Goal: Transaction & Acquisition: Book appointment/travel/reservation

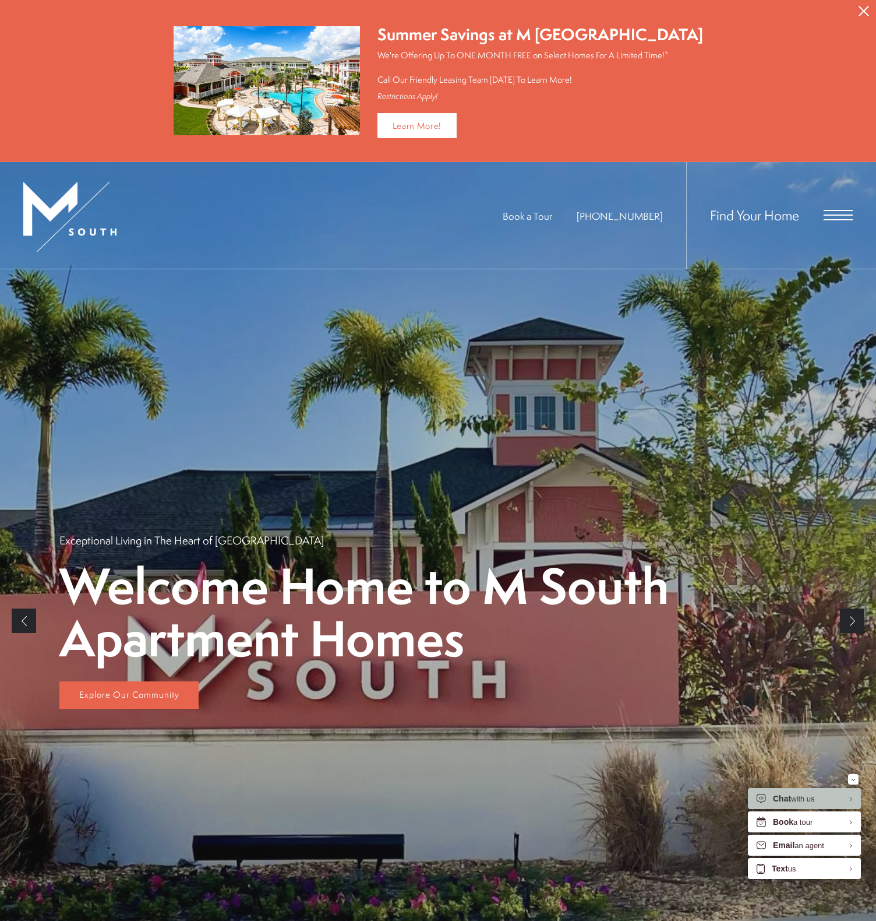
click at [748, 212] on span "Find Your Home" at bounding box center [754, 215] width 89 height 19
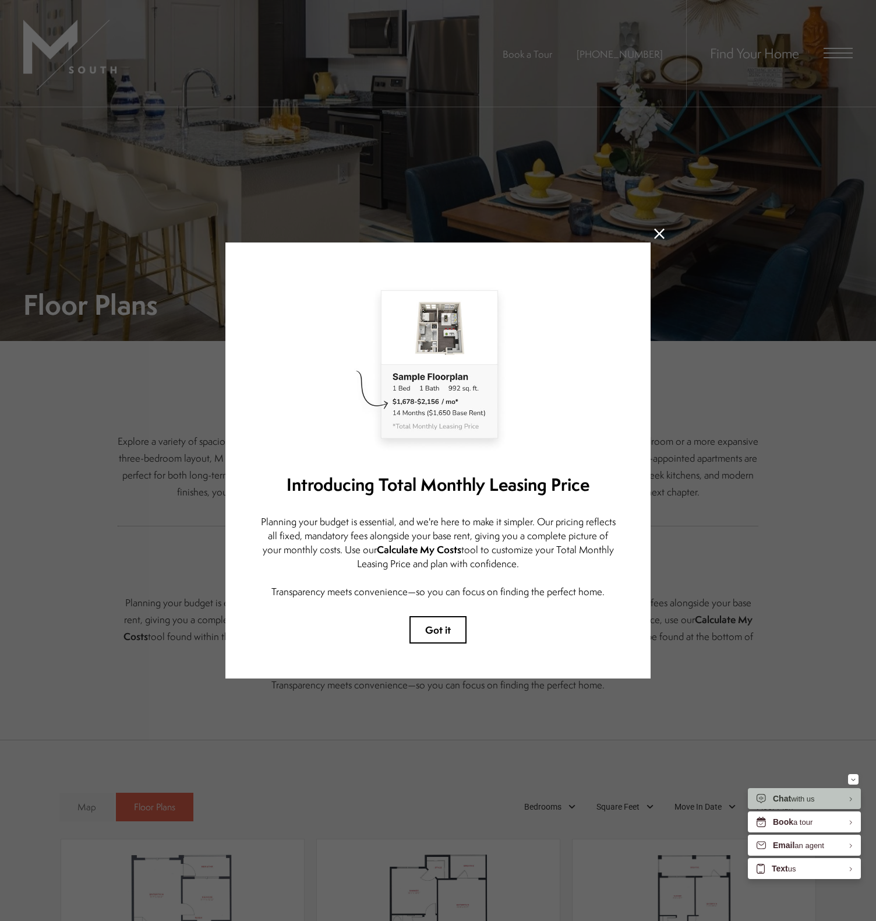
click at [451, 629] on button "Got it" at bounding box center [438, 629] width 57 height 27
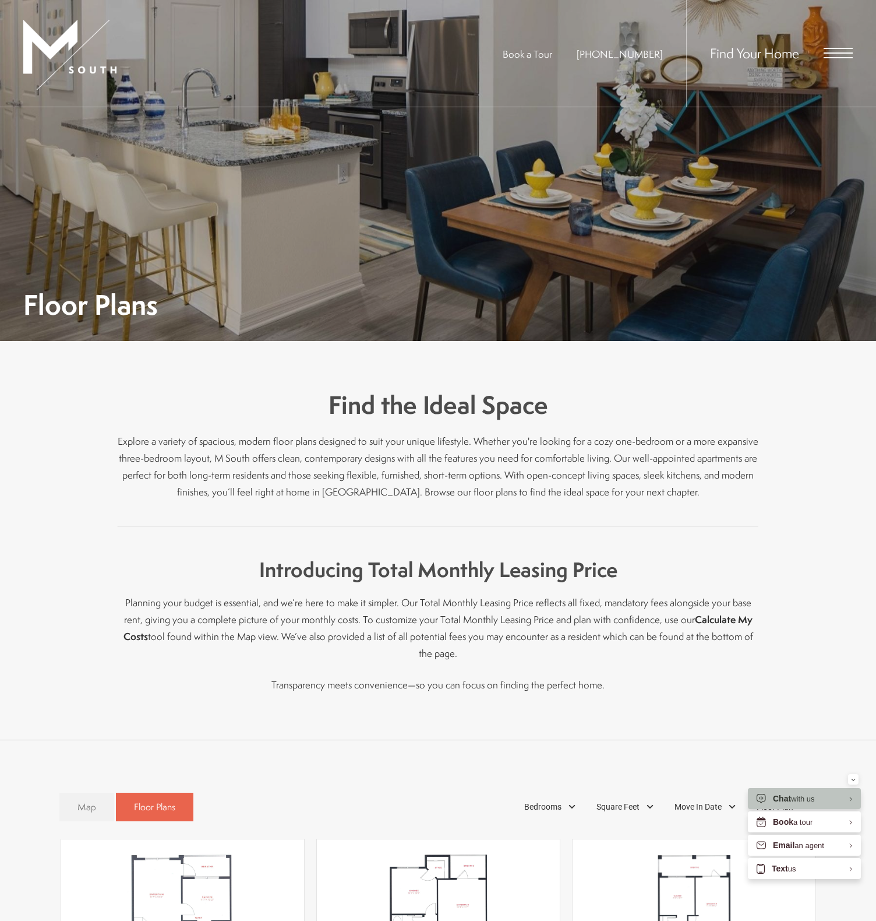
click at [84, 800] on span "Map" at bounding box center [87, 806] width 19 height 13
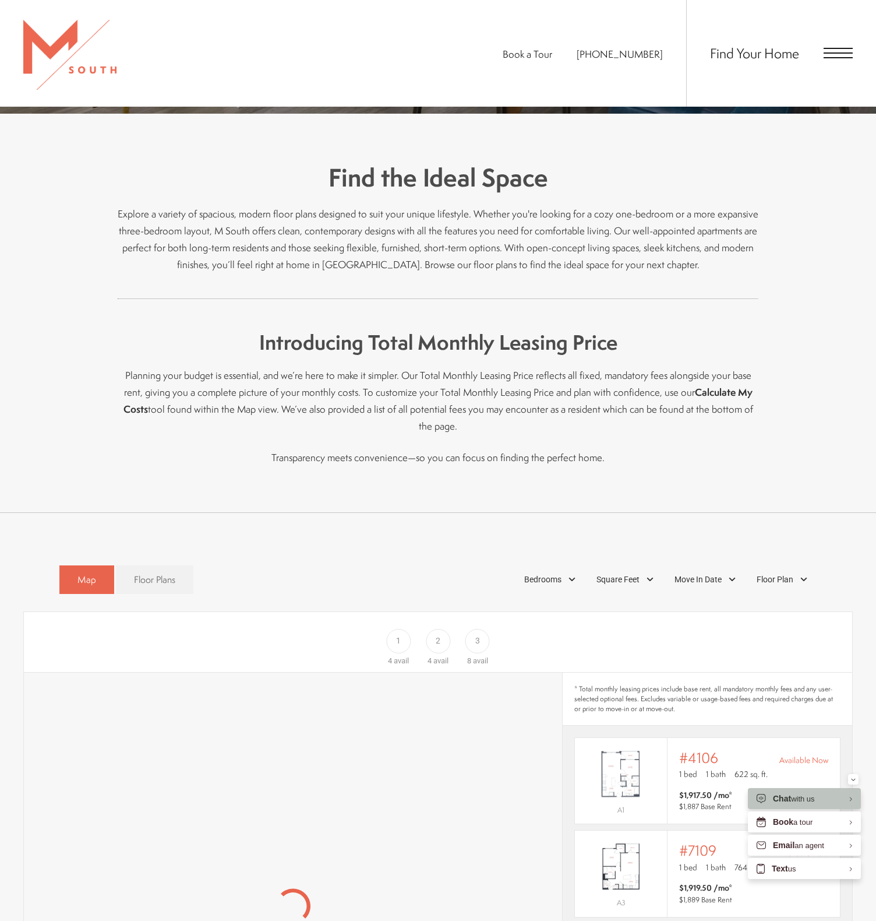
scroll to position [570, 0]
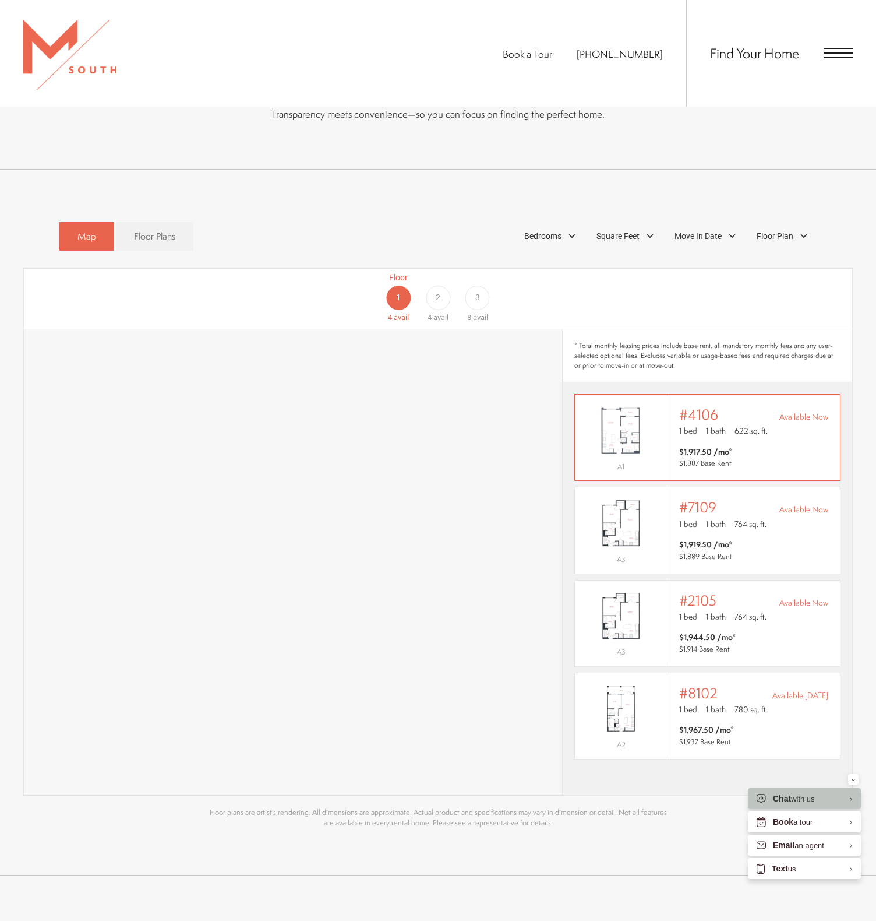
click at [656, 401] on img "View #4106" at bounding box center [621, 430] width 92 height 58
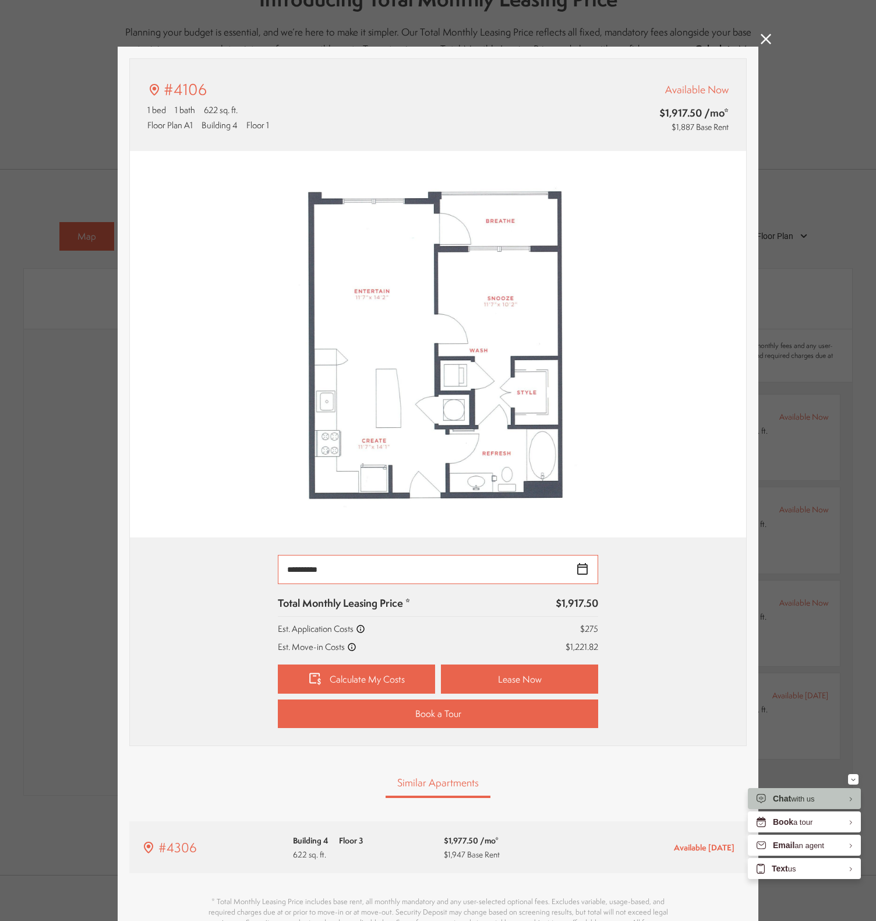
click at [584, 573] on input "**********" at bounding box center [438, 569] width 320 height 29
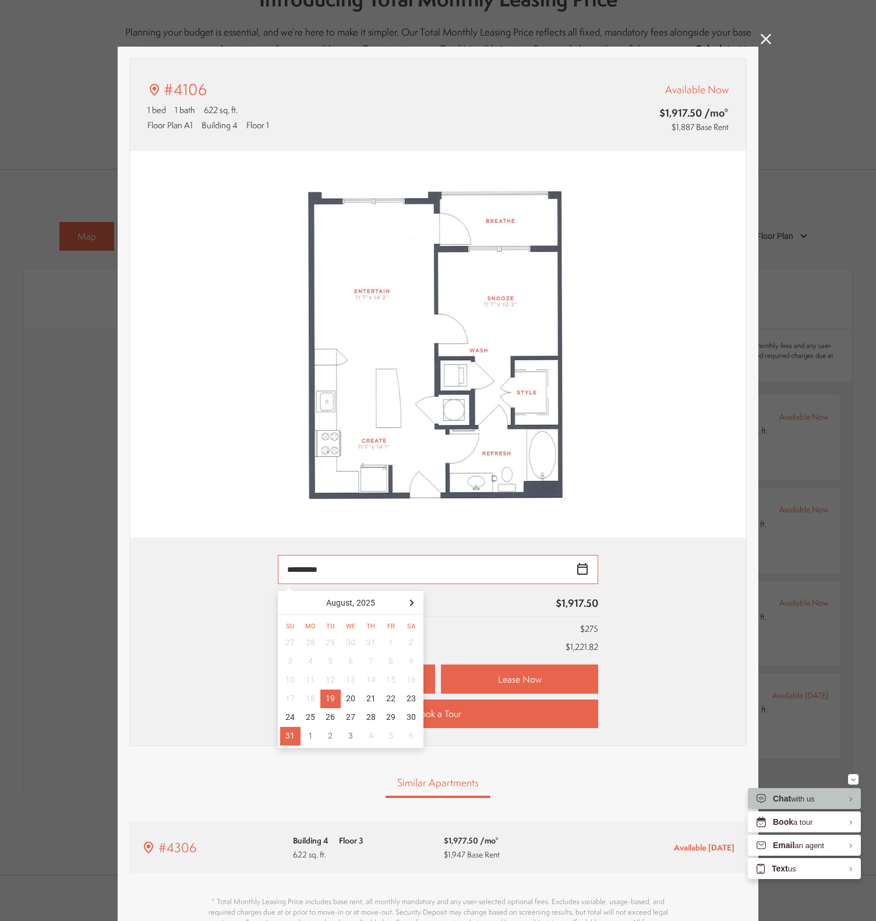
click at [286, 738] on div "31" at bounding box center [290, 736] width 20 height 19
type input "**********"
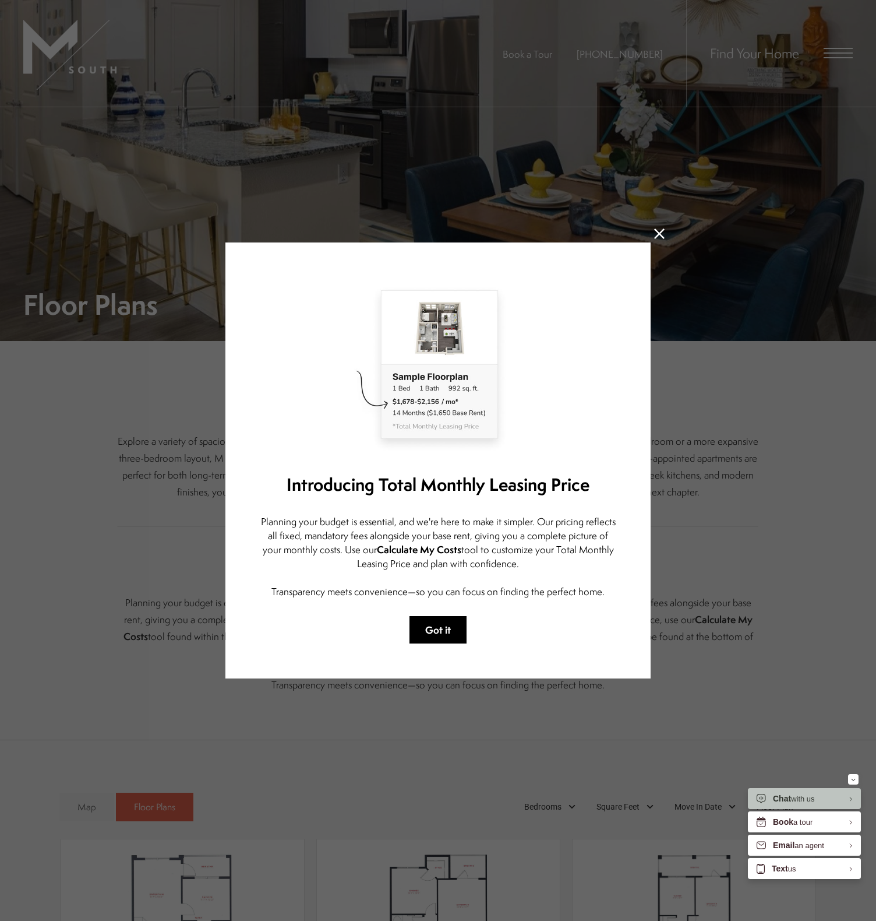
click at [439, 631] on button "Got it" at bounding box center [438, 629] width 57 height 27
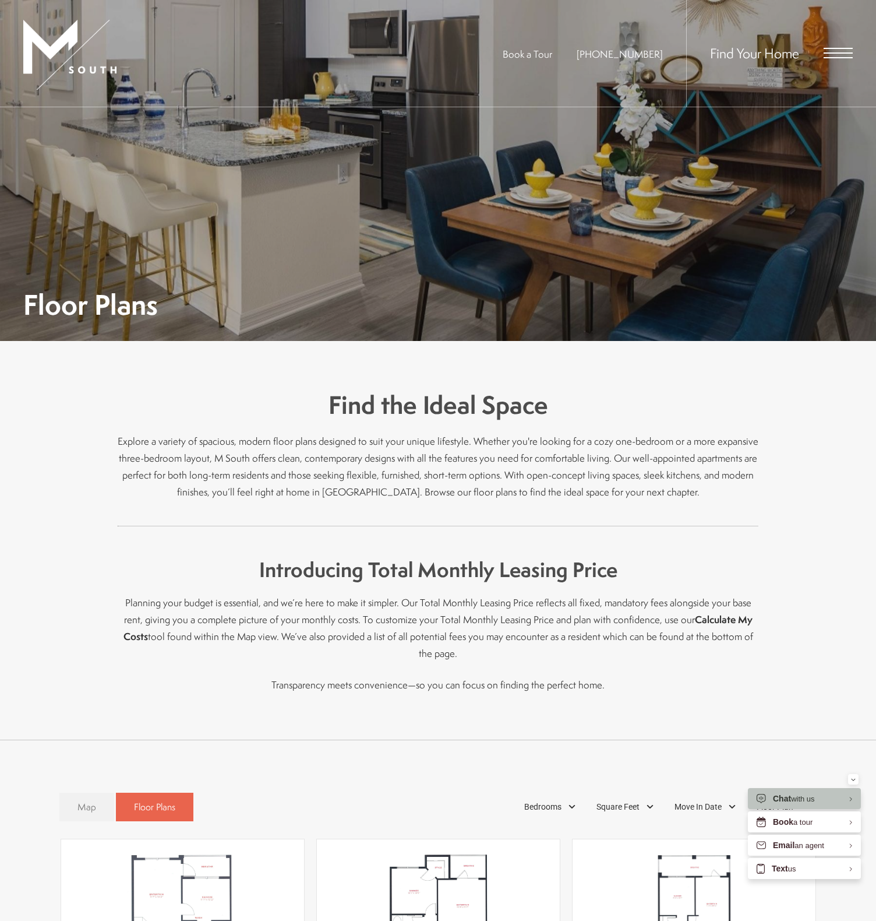
click at [83, 800] on span "Map" at bounding box center [87, 806] width 19 height 13
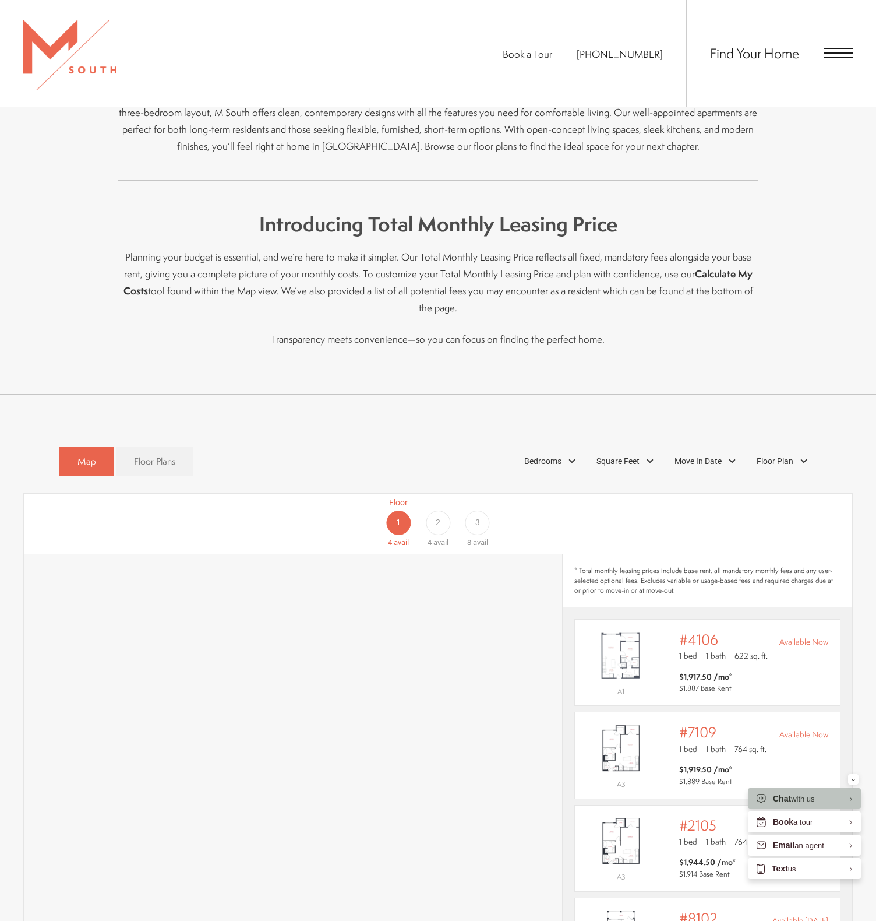
scroll to position [400, 0]
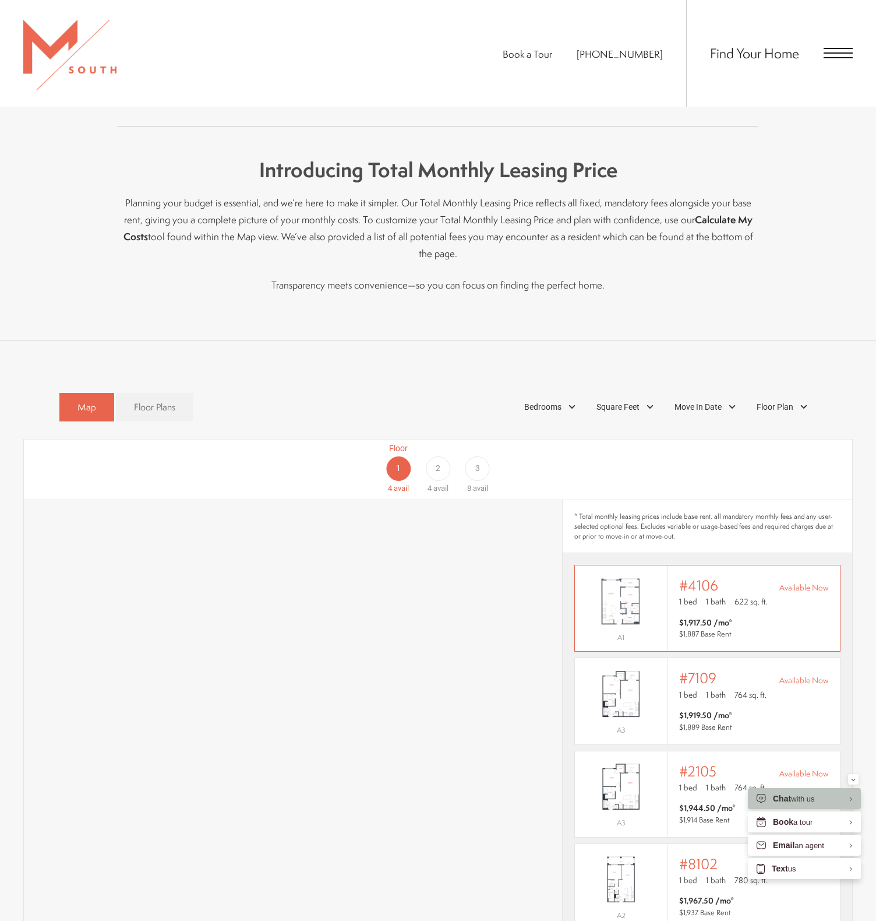
click at [724, 596] on span "1 bath" at bounding box center [716, 602] width 20 height 12
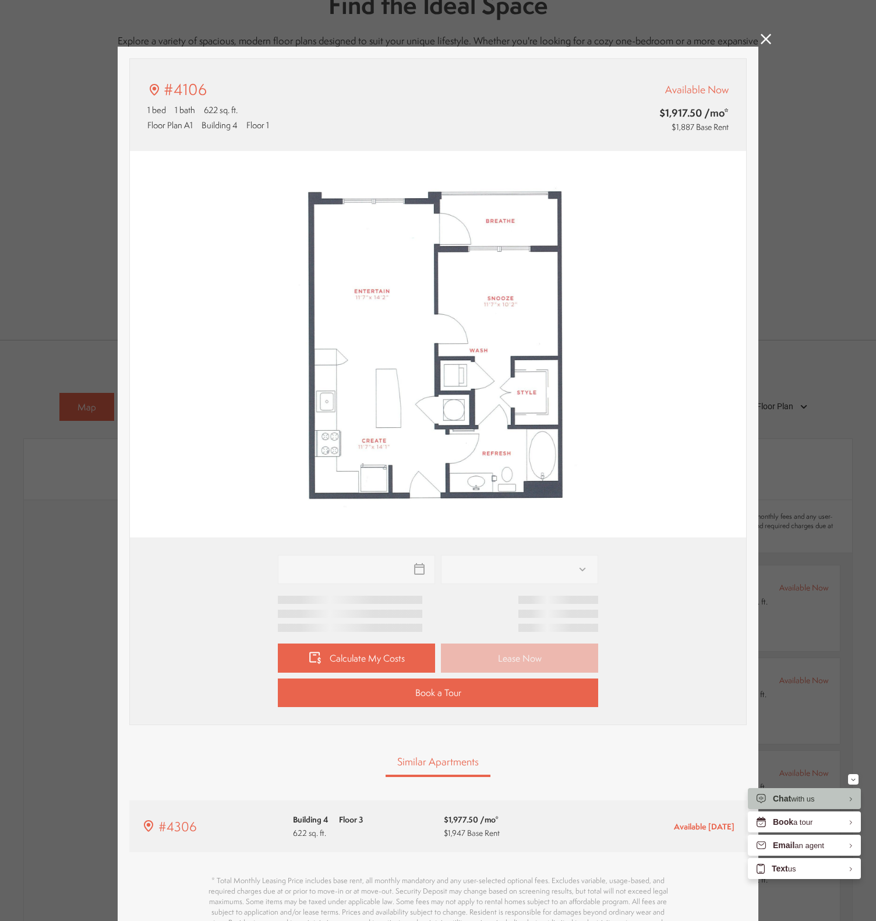
type input "**********"
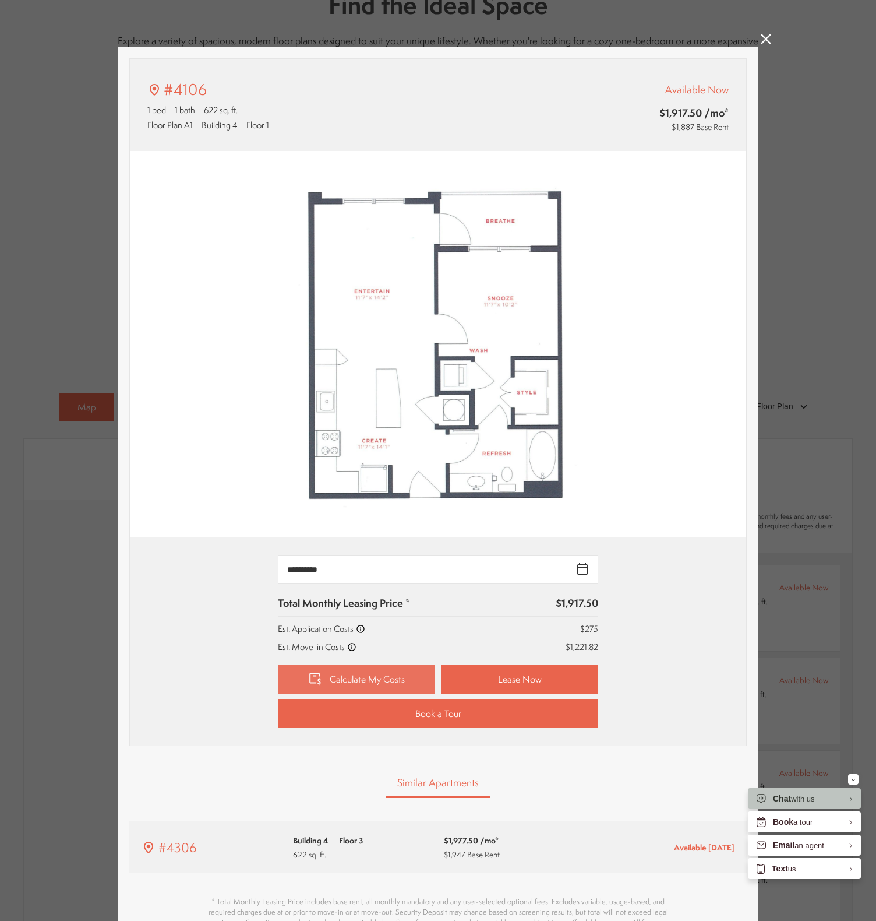
click at [347, 675] on link "Calculate My Costs" at bounding box center [356, 678] width 157 height 29
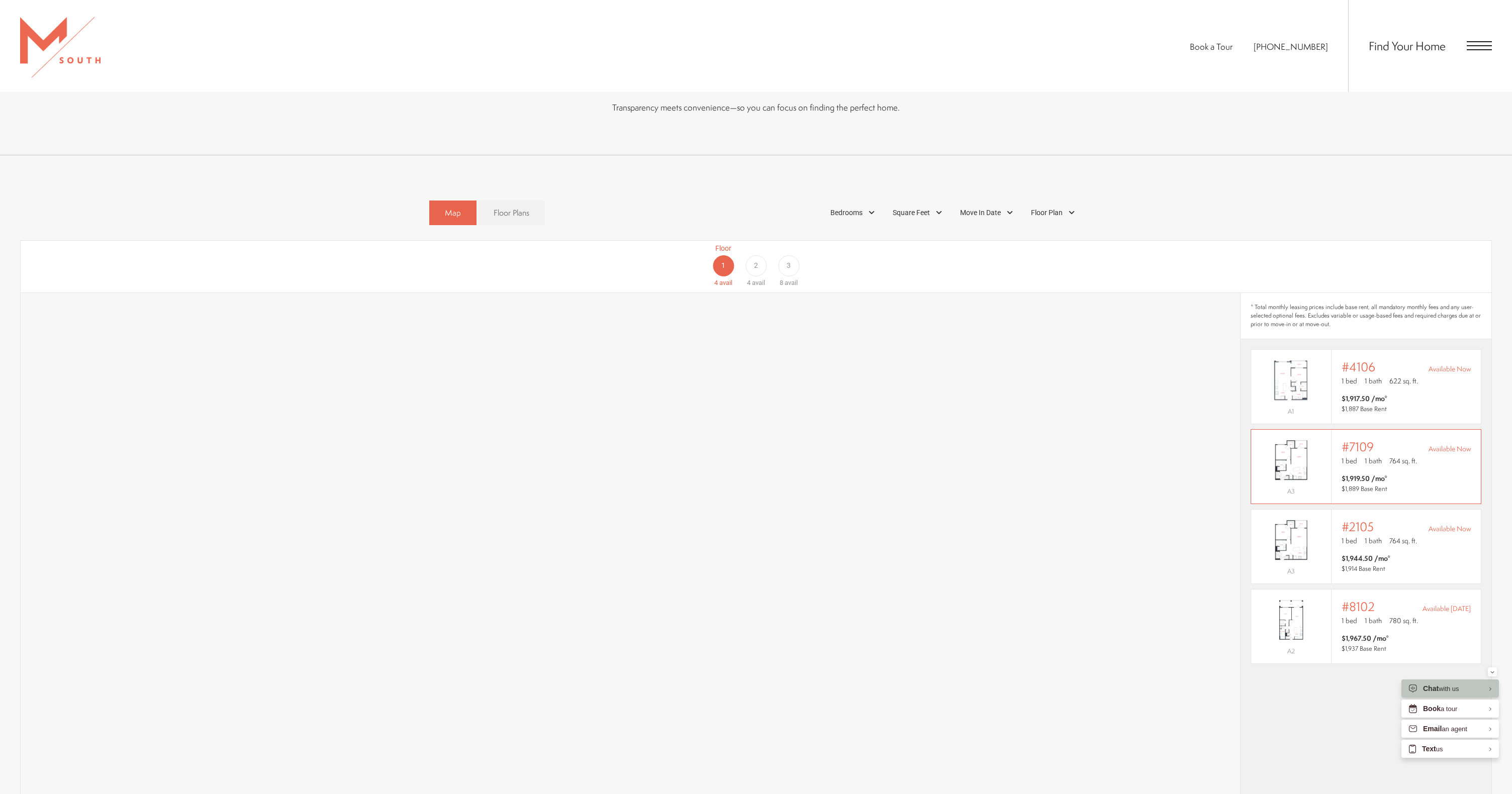
scroll to position [856, 0]
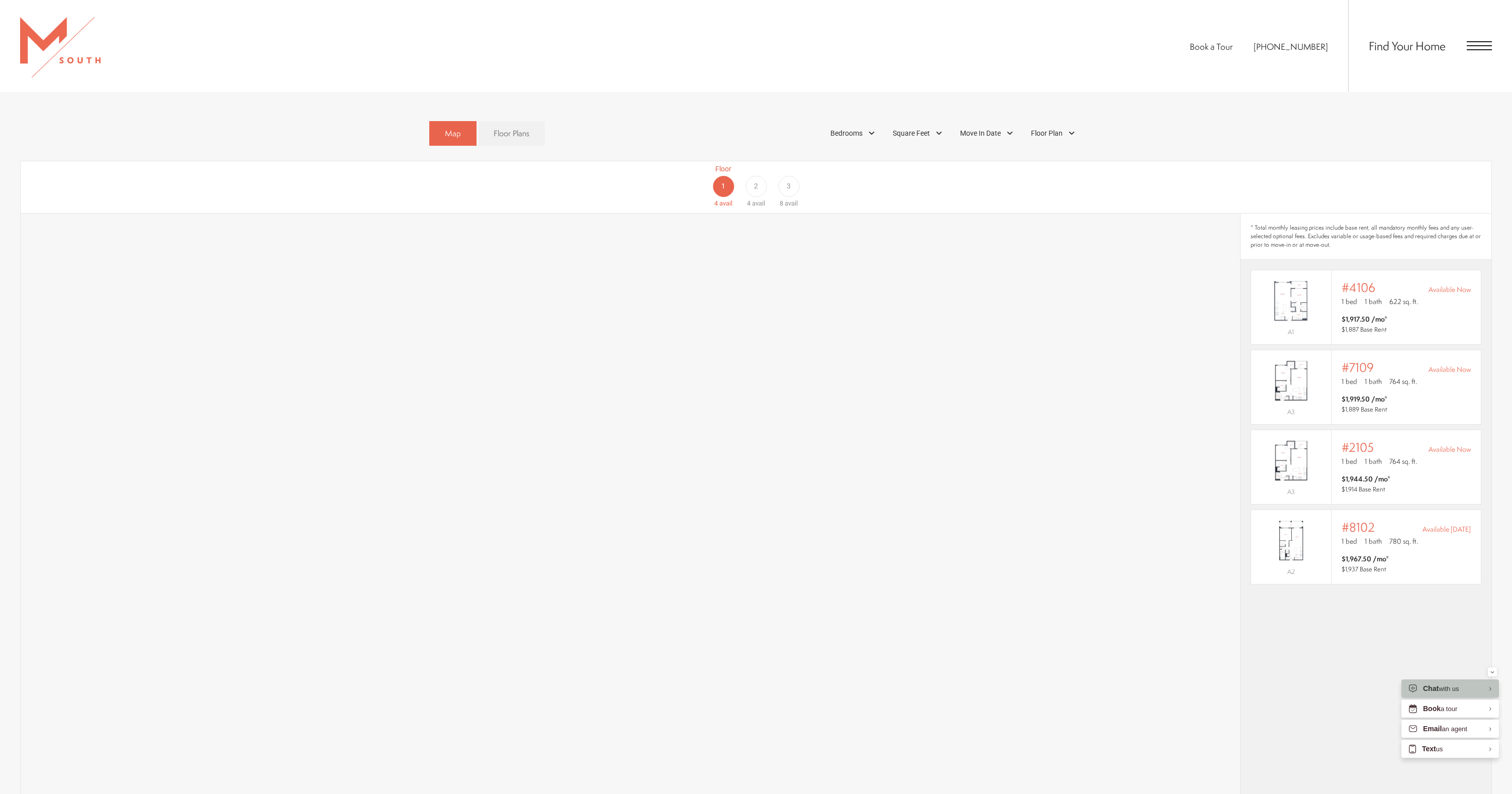
click at [756, 176] on div "2" at bounding box center [756, 186] width 21 height 21
click at [756, 176] on div "3" at bounding box center [788, 186] width 21 height 21
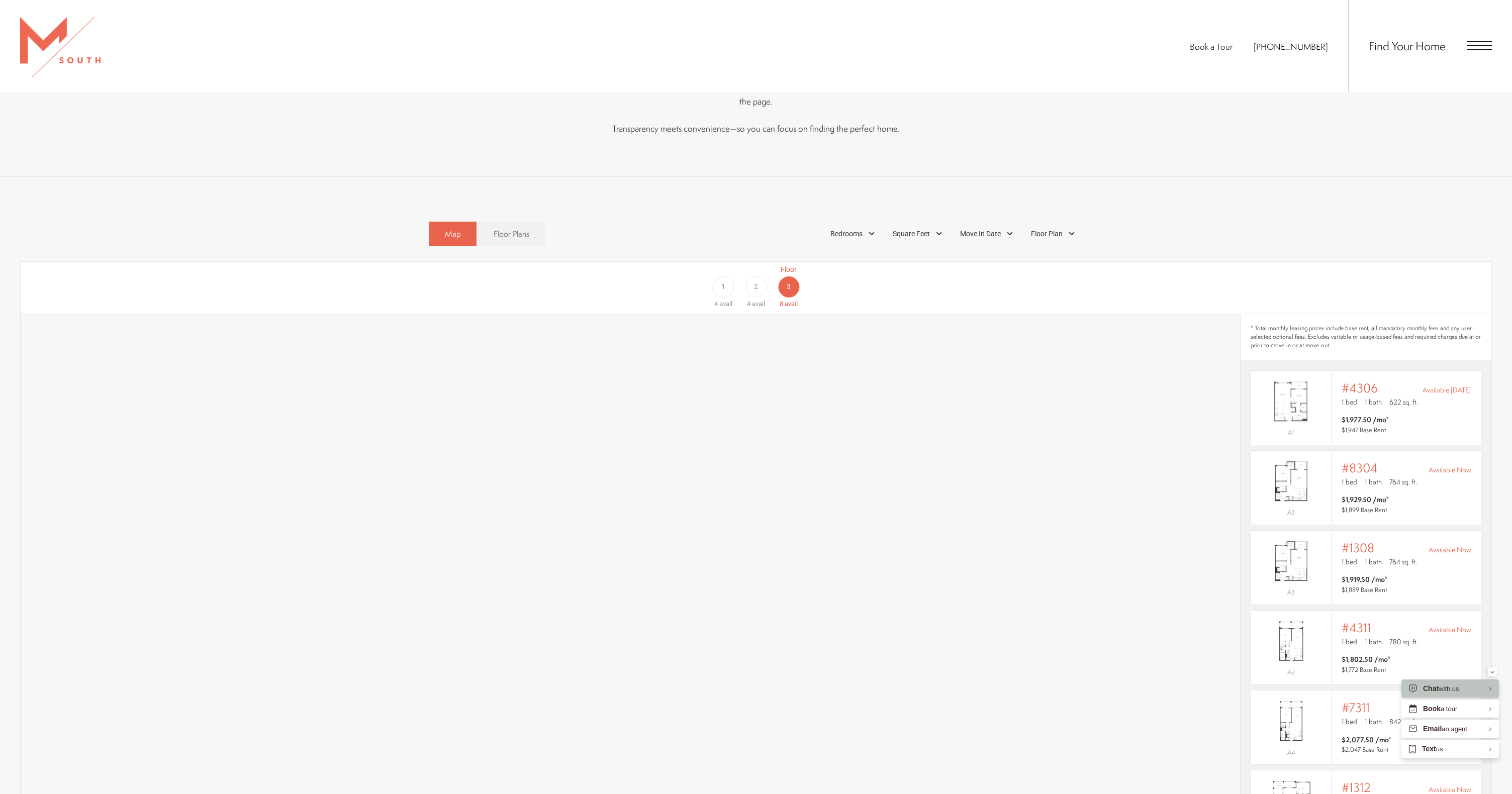
scroll to position [733, 0]
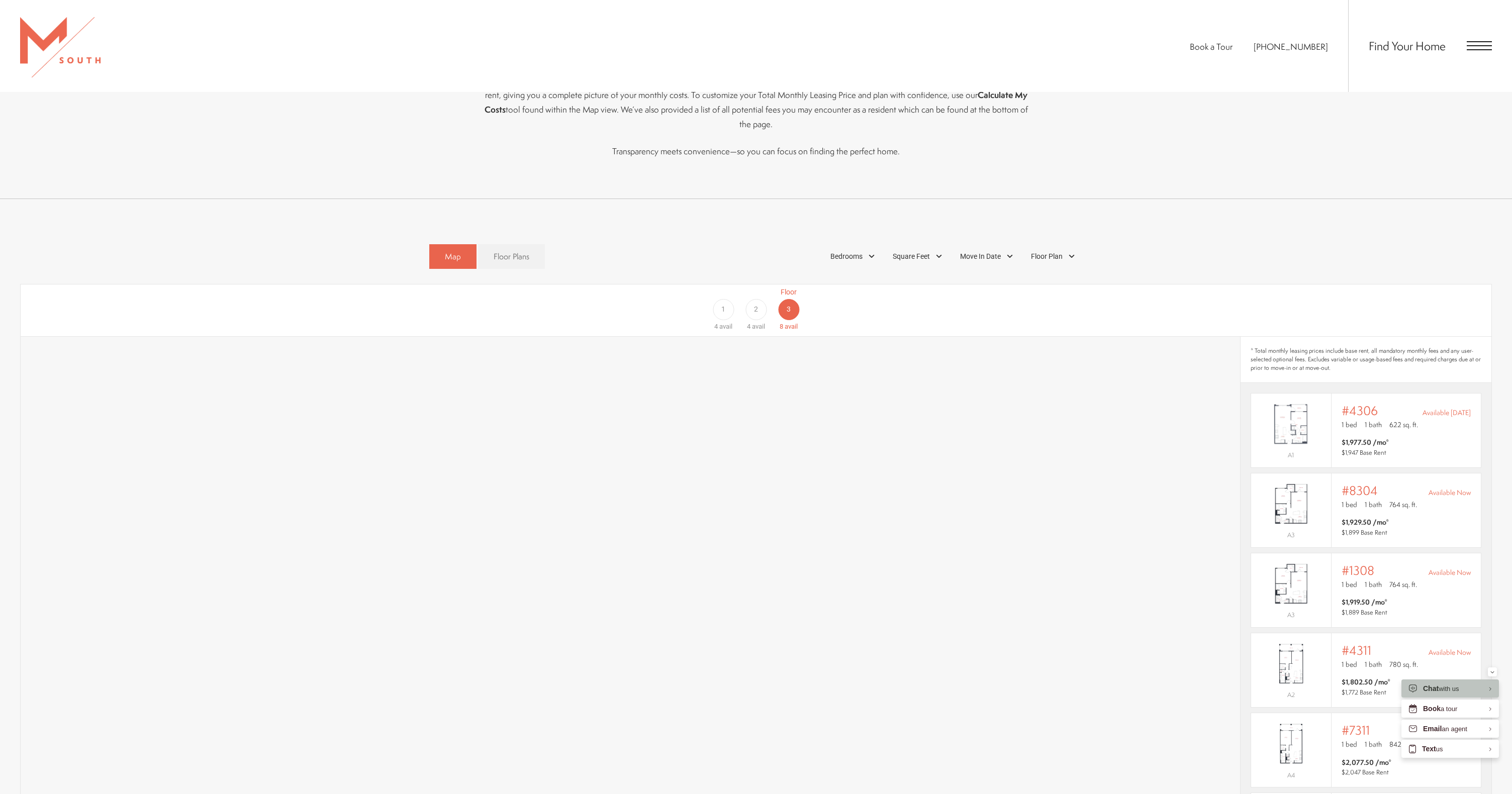
click at [727, 299] on div "1" at bounding box center [723, 309] width 21 height 21
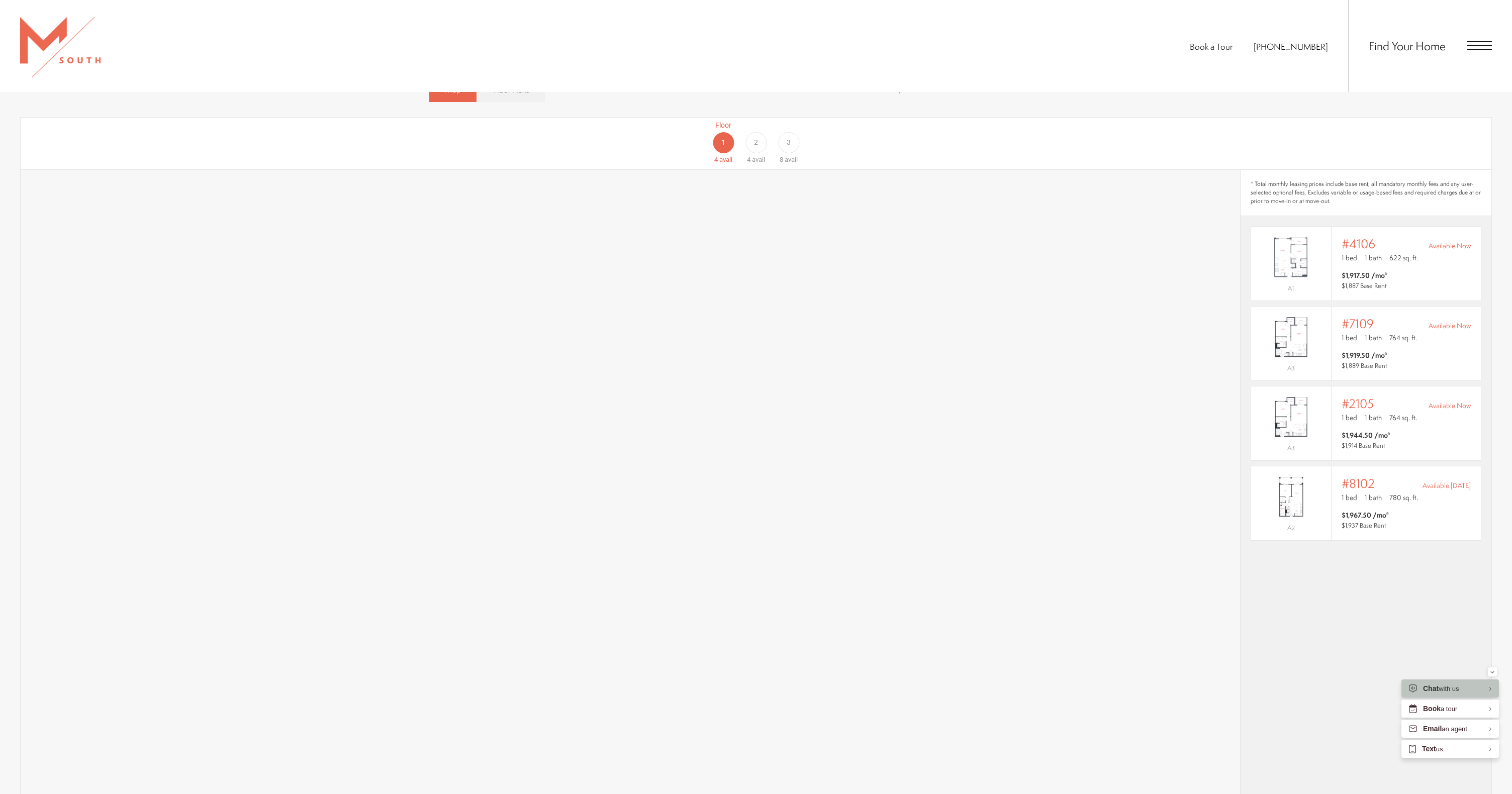
scroll to position [934, 0]
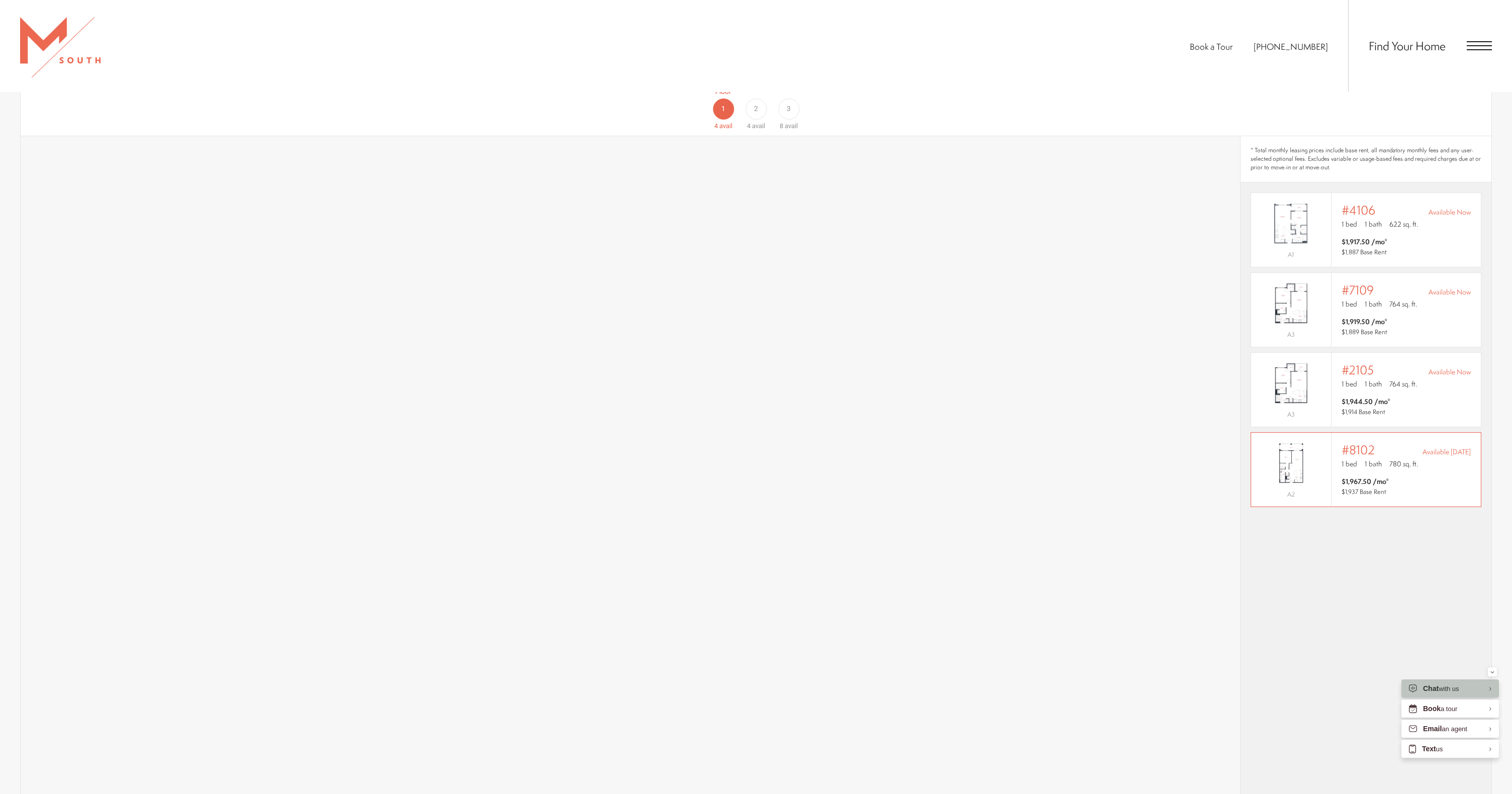
click at [756, 435] on div "Outside price filter range #8102 Available [DATE] 1 bed 1 bath 780 sq. ft. $1,9…" at bounding box center [1406, 470] width 149 height 74
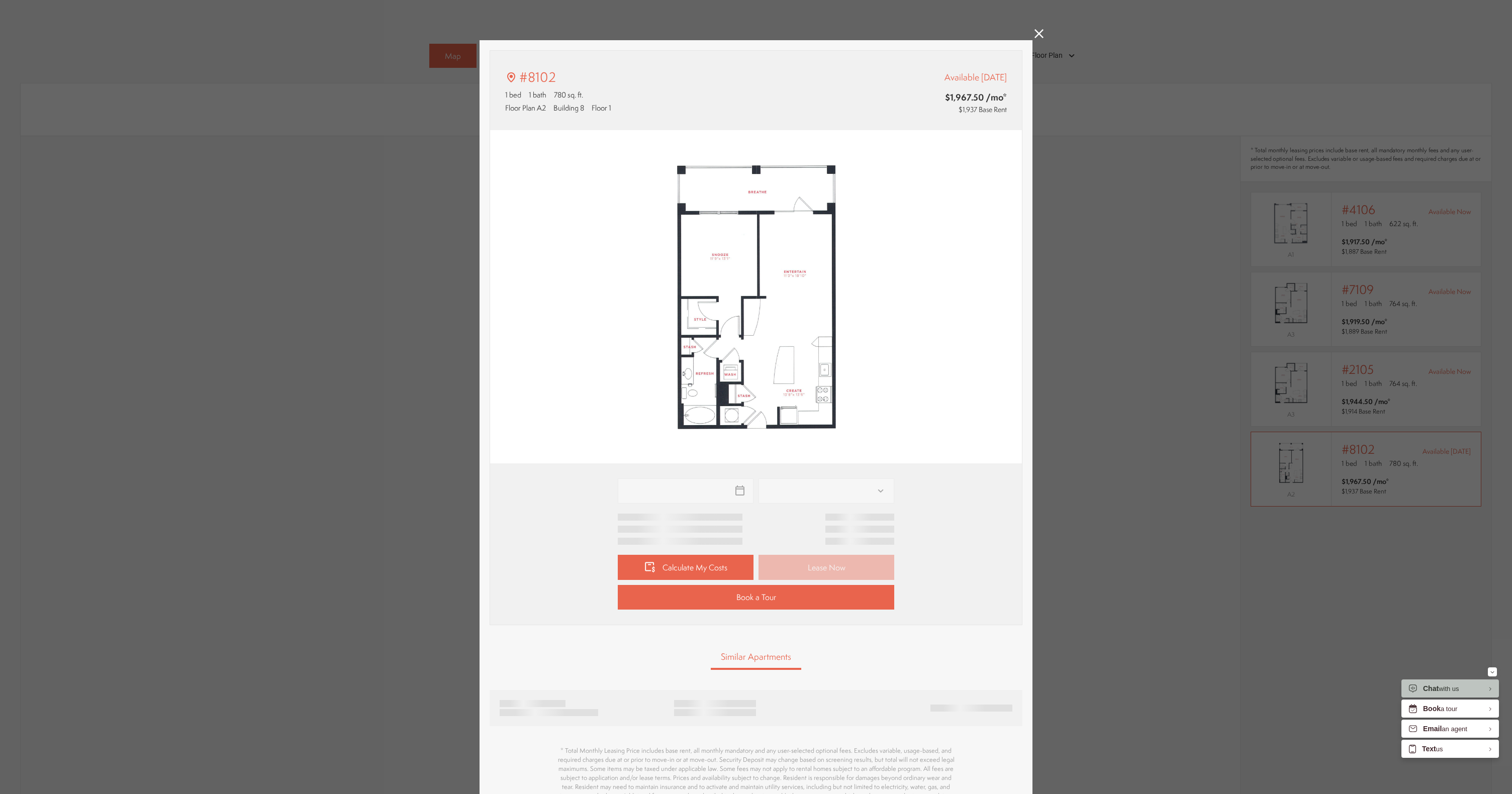
scroll to position [0, 0]
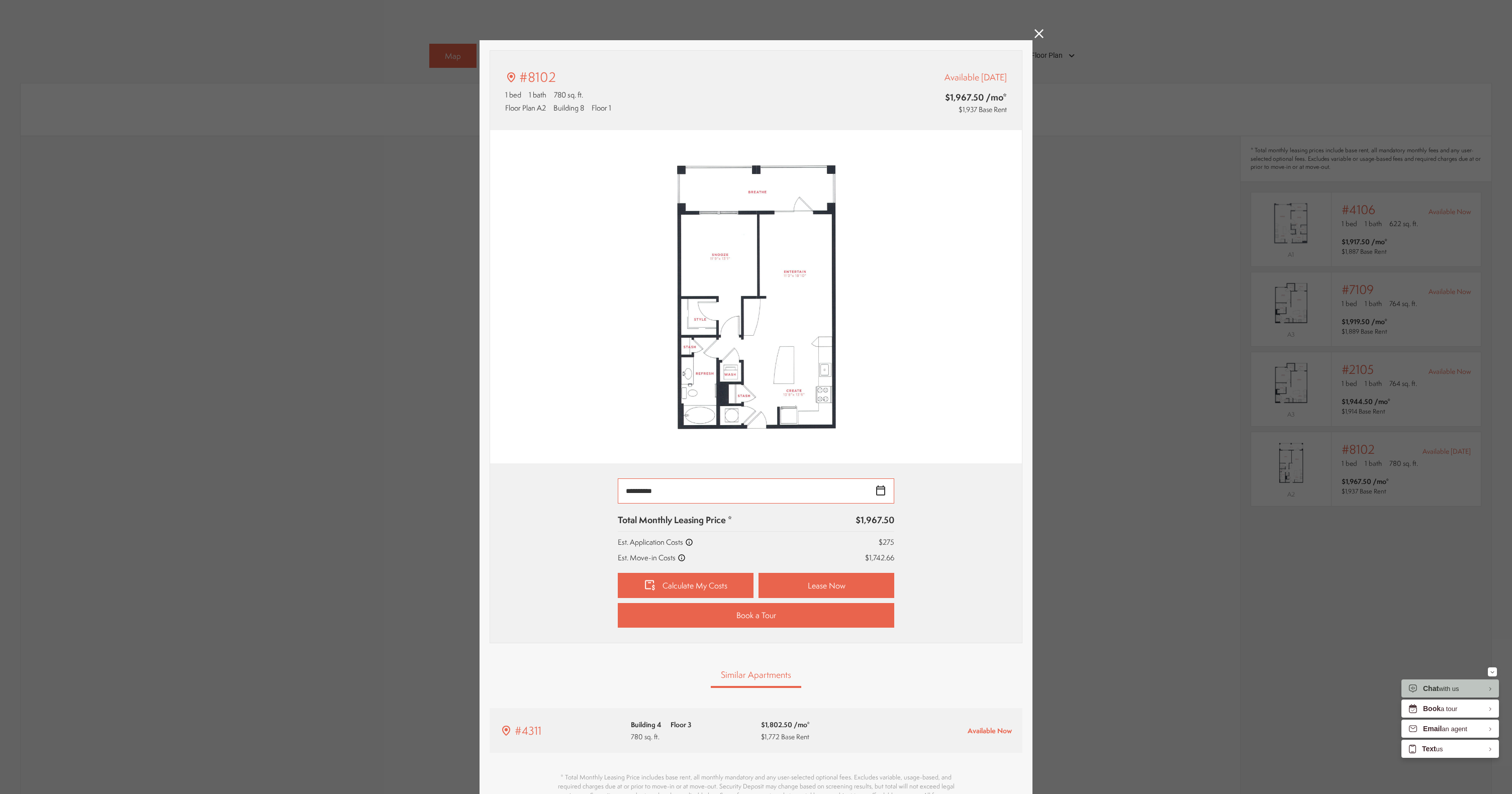
click at [756, 493] on input "**********" at bounding box center [756, 491] width 276 height 25
click at [631, 619] on div "26" at bounding box center [629, 618] width 17 height 16
type input "**********"
click at [756, 575] on link "Lease Now" at bounding box center [825, 585] width 135 height 25
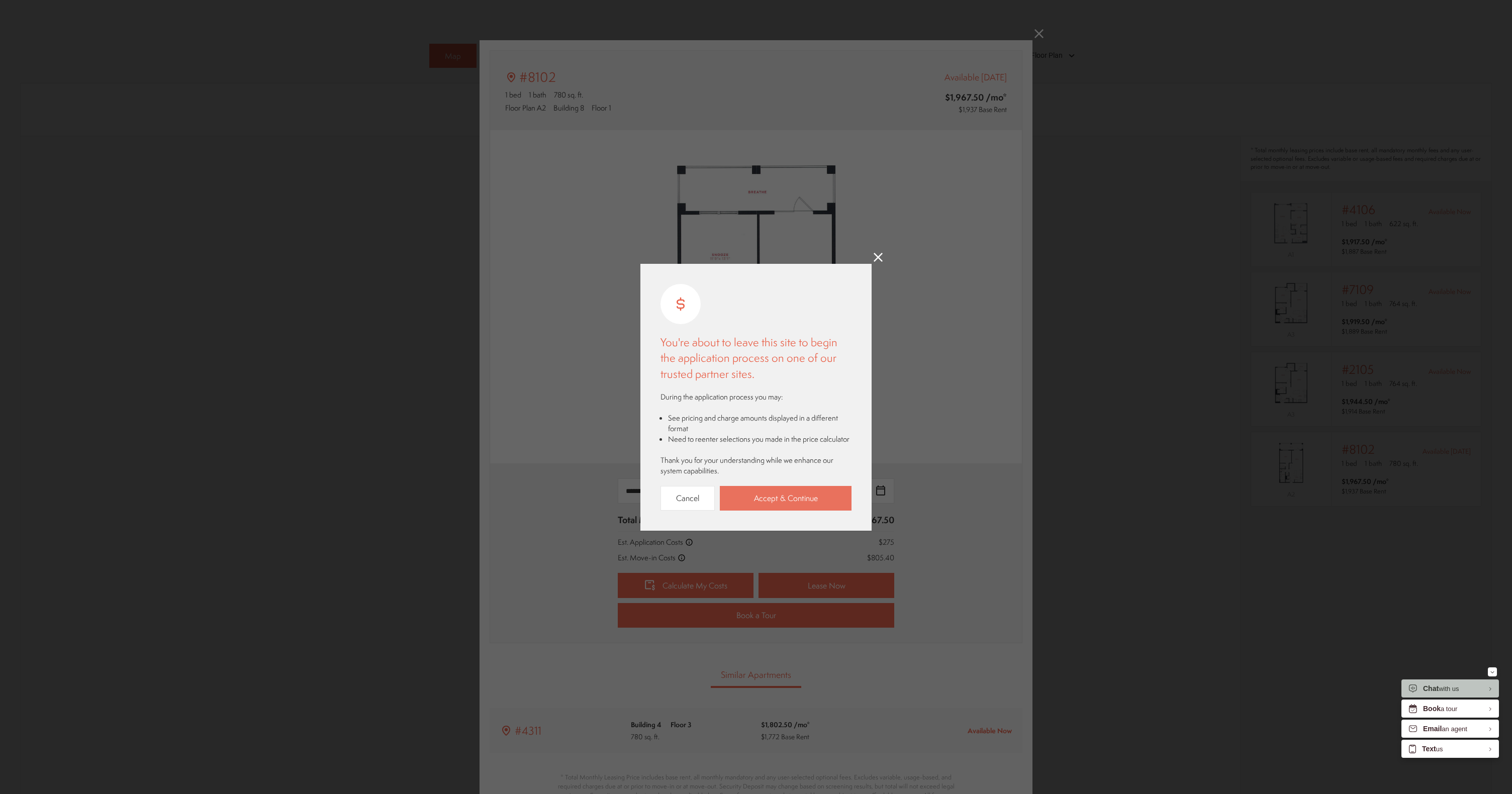
click at [756, 491] on link "Accept & Continue" at bounding box center [785, 497] width 132 height 25
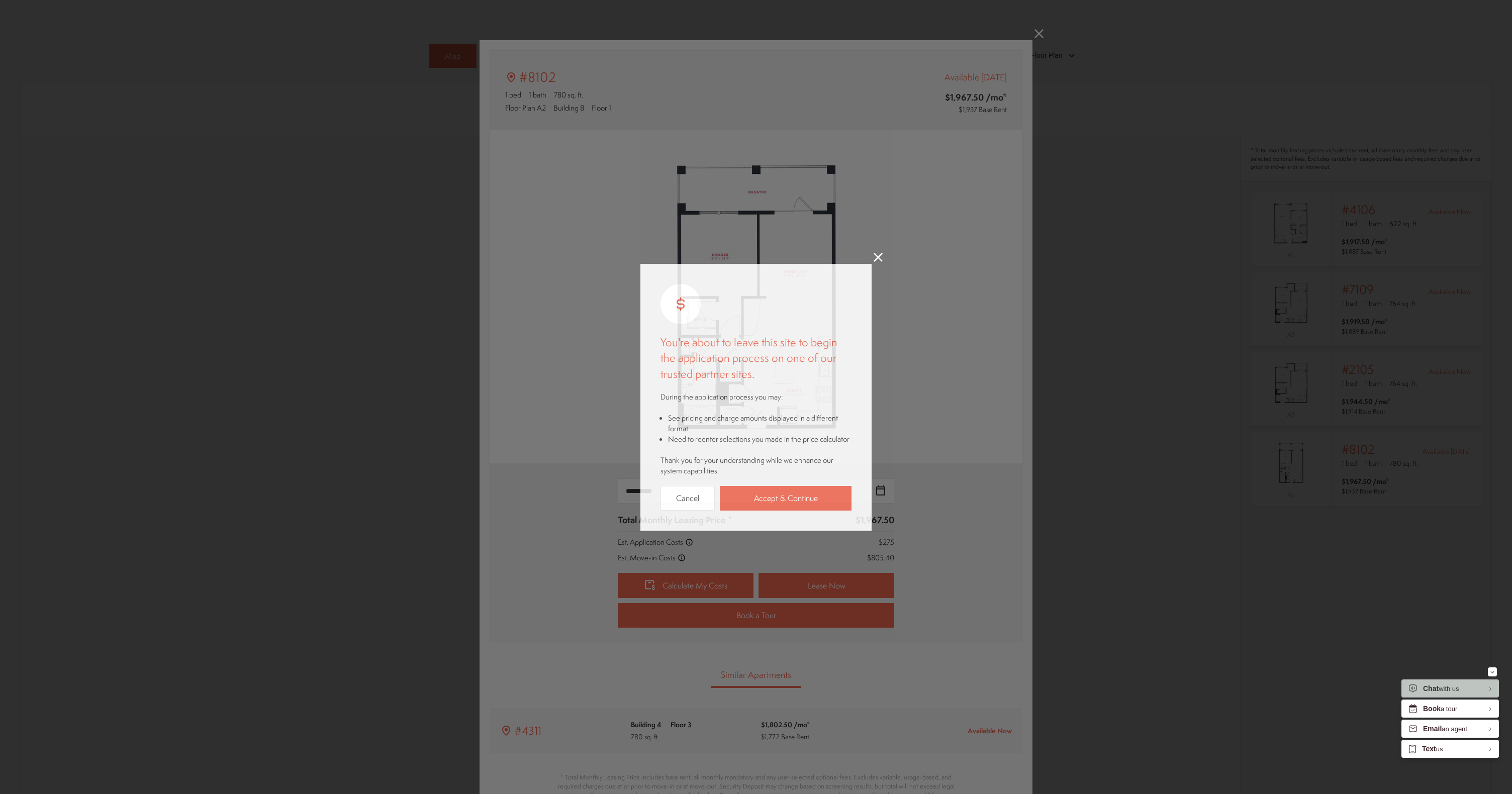
click at [756, 253] on div "You're about to leave this site to begin the application process on one of our …" at bounding box center [756, 397] width 1512 height 794
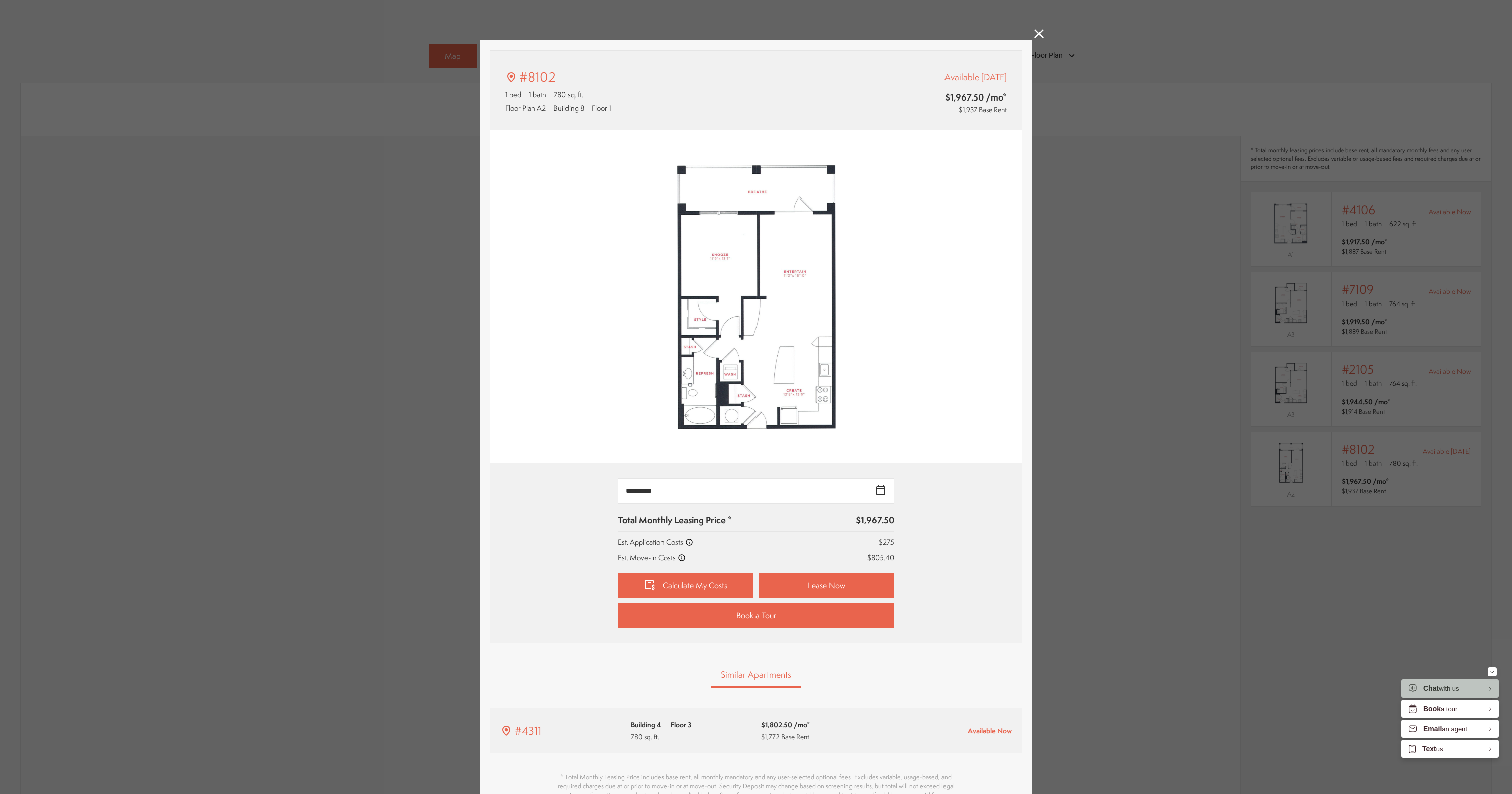
click at [756, 31] on icon at bounding box center [1038, 34] width 9 height 9
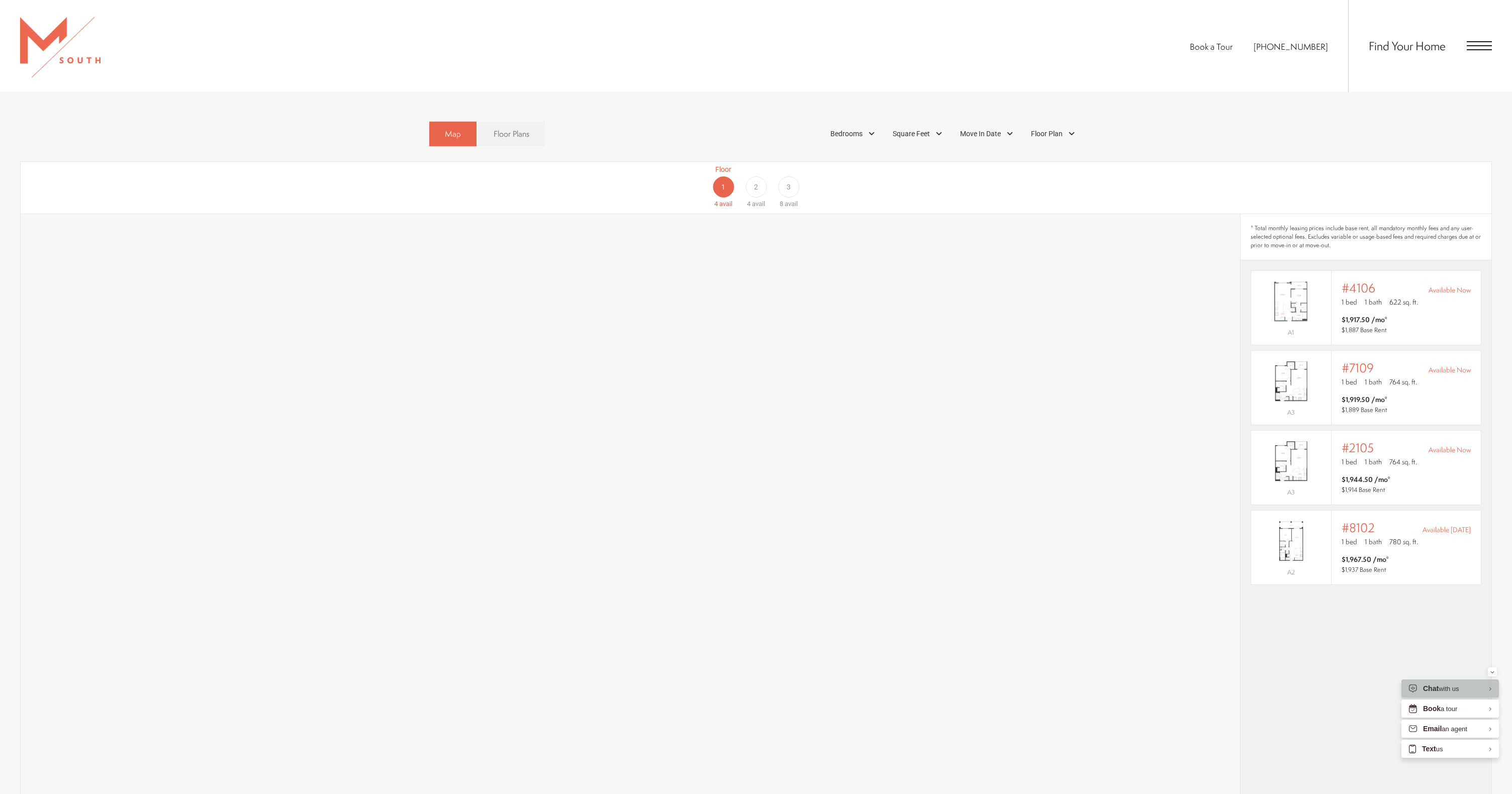
scroll to position [838, 0]
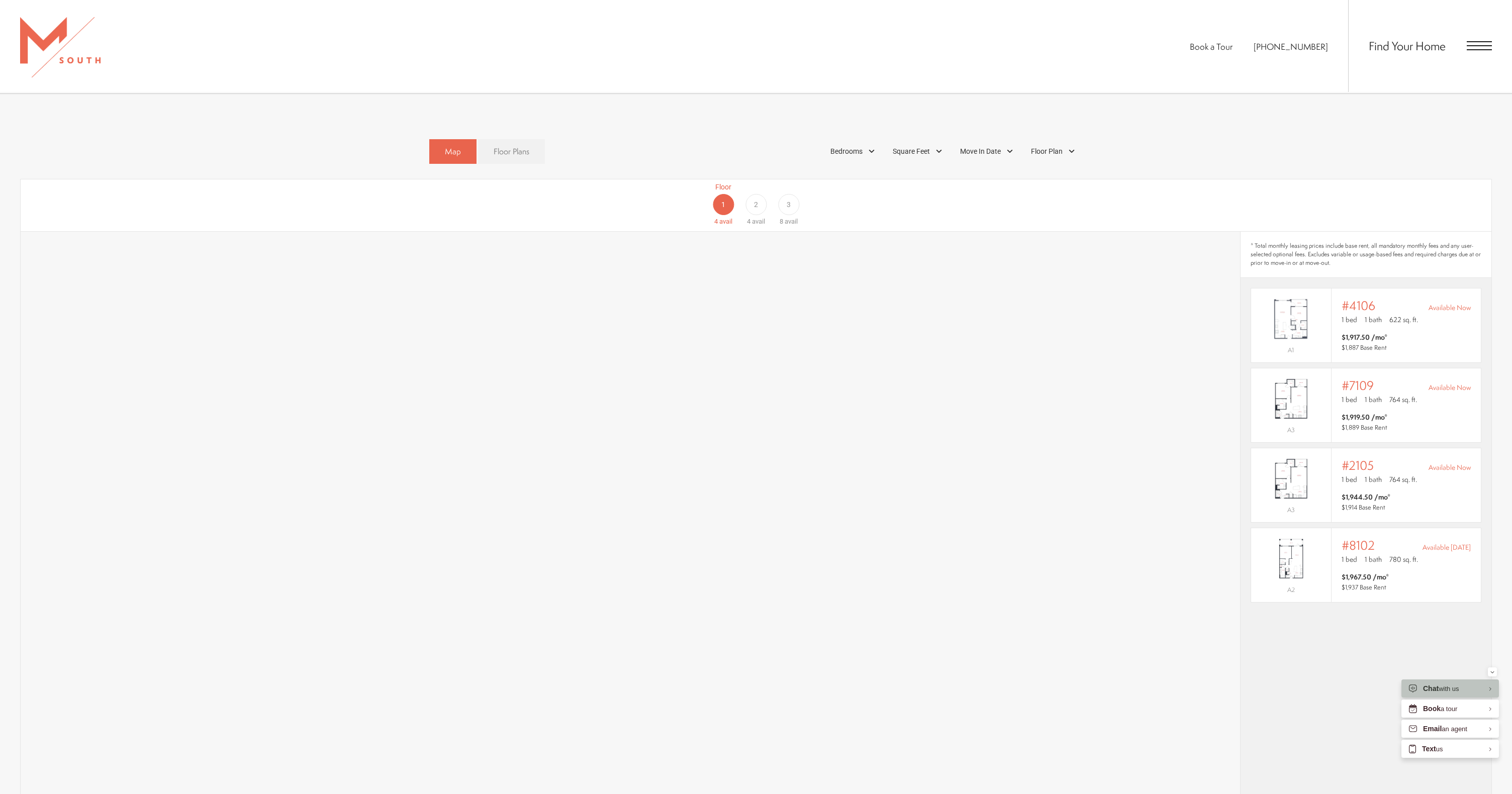
click at [520, 146] on span "Floor Plans" at bounding box center [511, 151] width 35 height 11
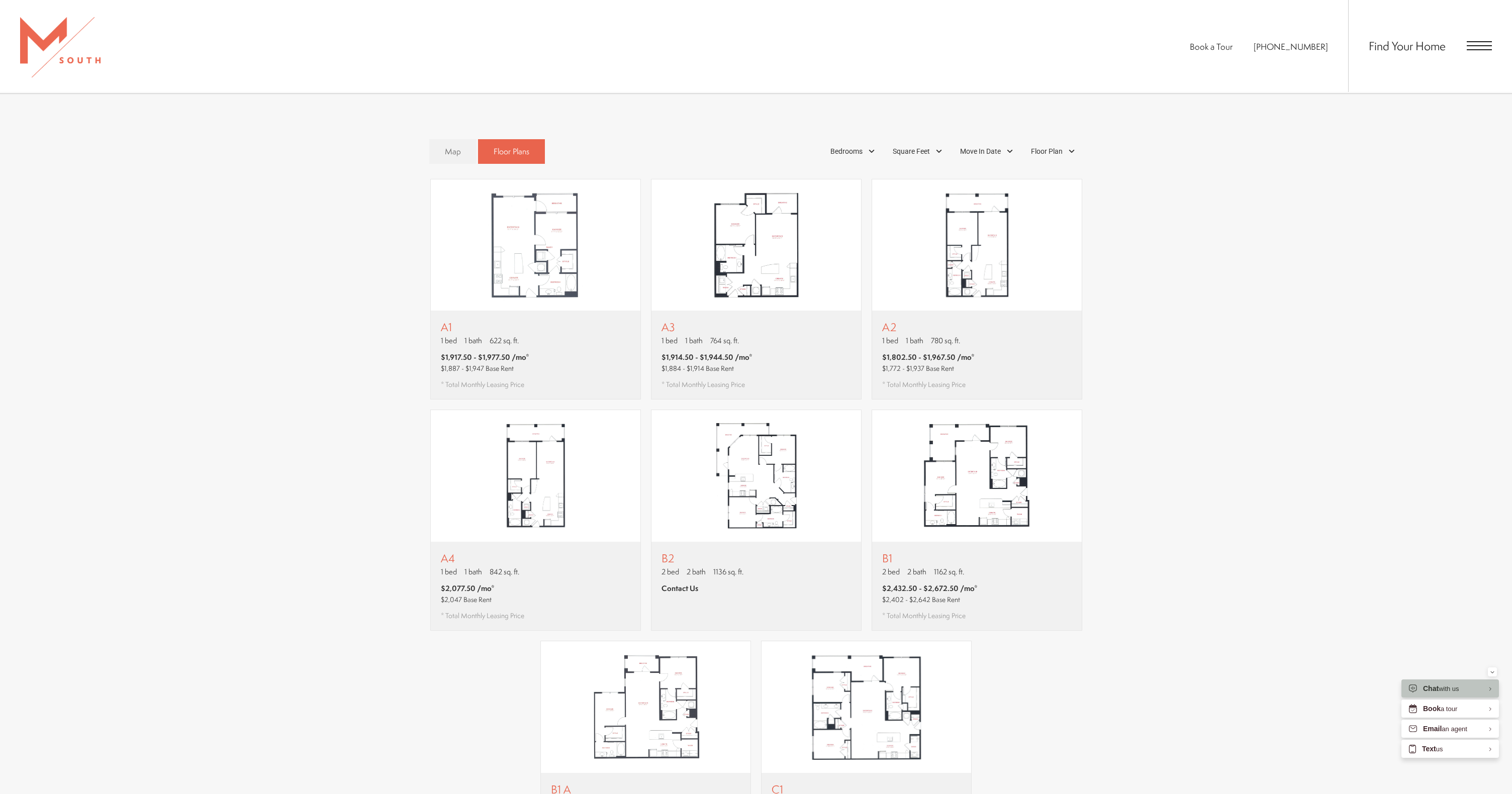
click at [323, 191] on div "A1 1 bed 1 bath 622 sq. ft. $1,917.50 - $1,977.50 /mo* $1,887 - $1,947 Base Ren…" at bounding box center [756, 520] width 1471 height 683
